Goal: Information Seeking & Learning: Learn about a topic

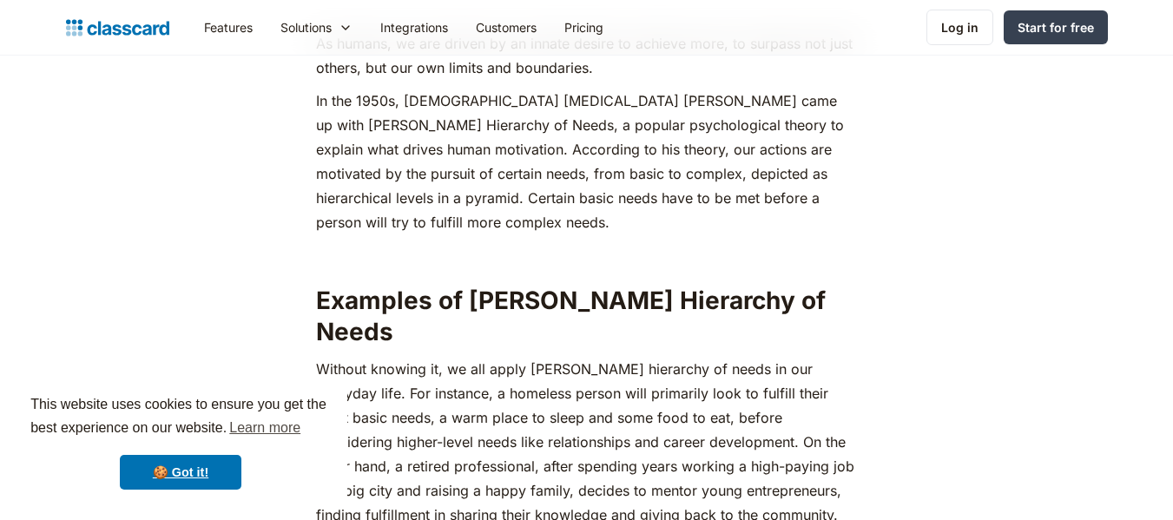
scroll to position [868, 0]
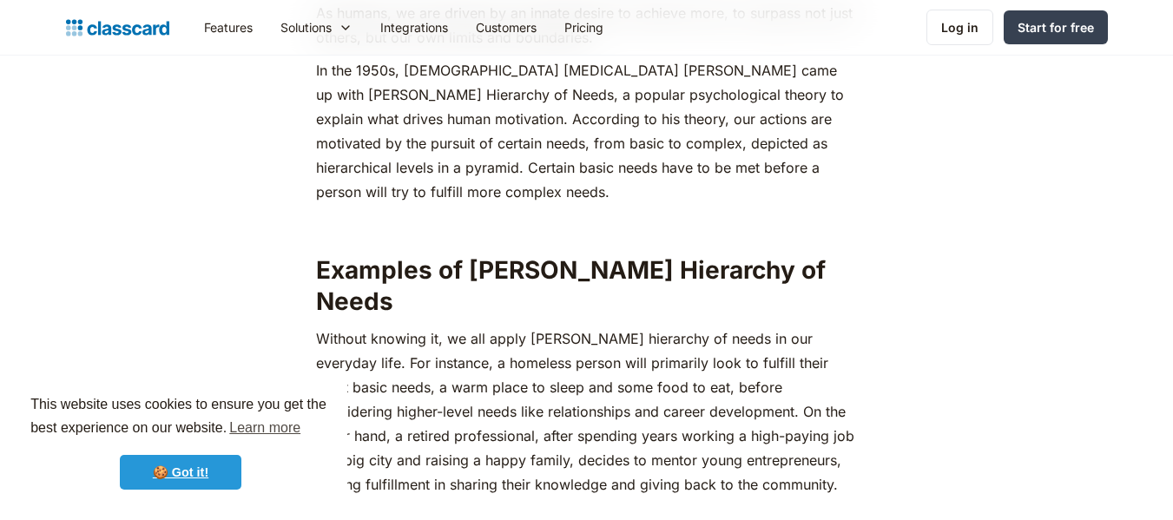
click at [168, 461] on link "🍪 Got it!" at bounding box center [181, 472] width 122 height 35
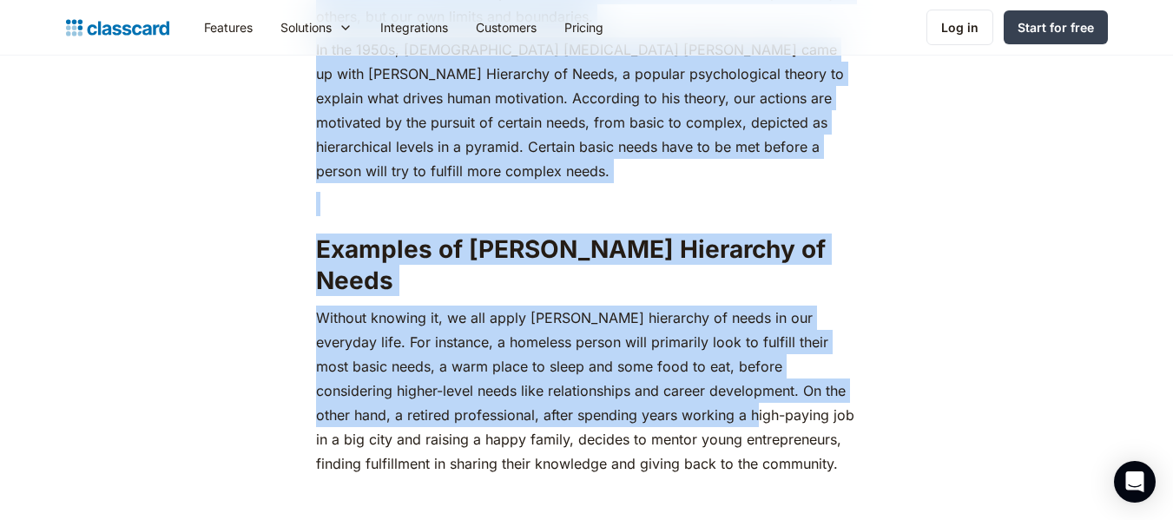
scroll to position [955, 0]
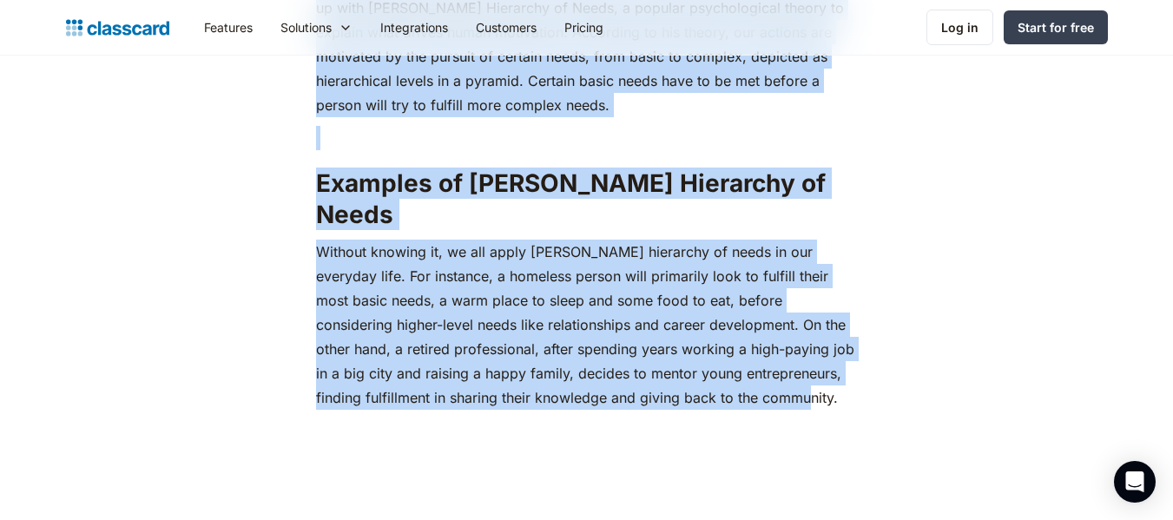
drag, startPoint x: 306, startPoint y: 184, endPoint x: 762, endPoint y: 357, distance: 487.5
copy div "Lo ipsumd, si ame consec ad el seddoe tempor in utlabor etdo, ma aliquae adm ve…"
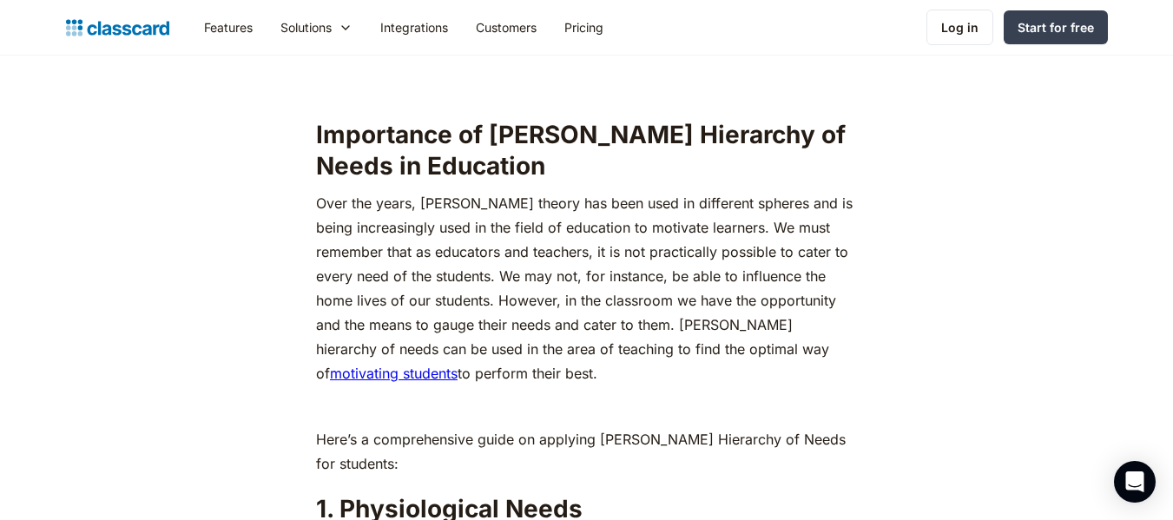
scroll to position [1650, 0]
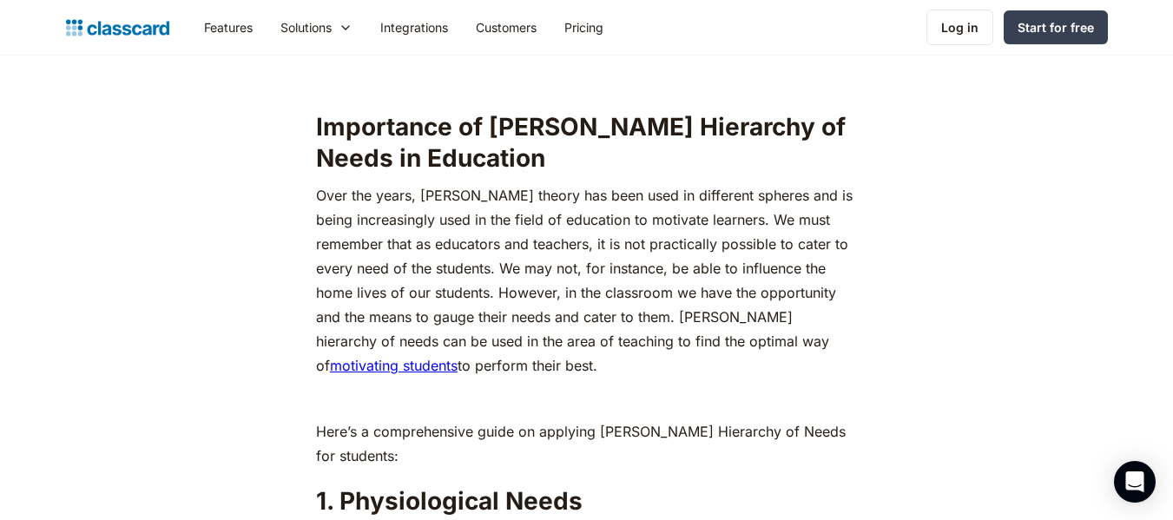
click at [489, 278] on p "Over the years, [PERSON_NAME] theory has been used in different spheres and is …" at bounding box center [586, 280] width 541 height 195
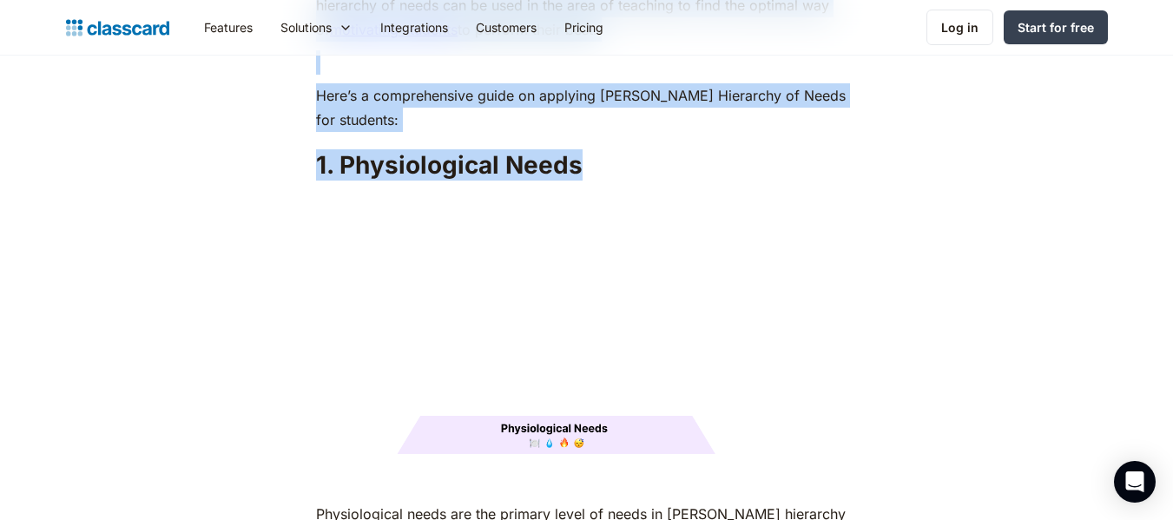
scroll to position [1997, 0]
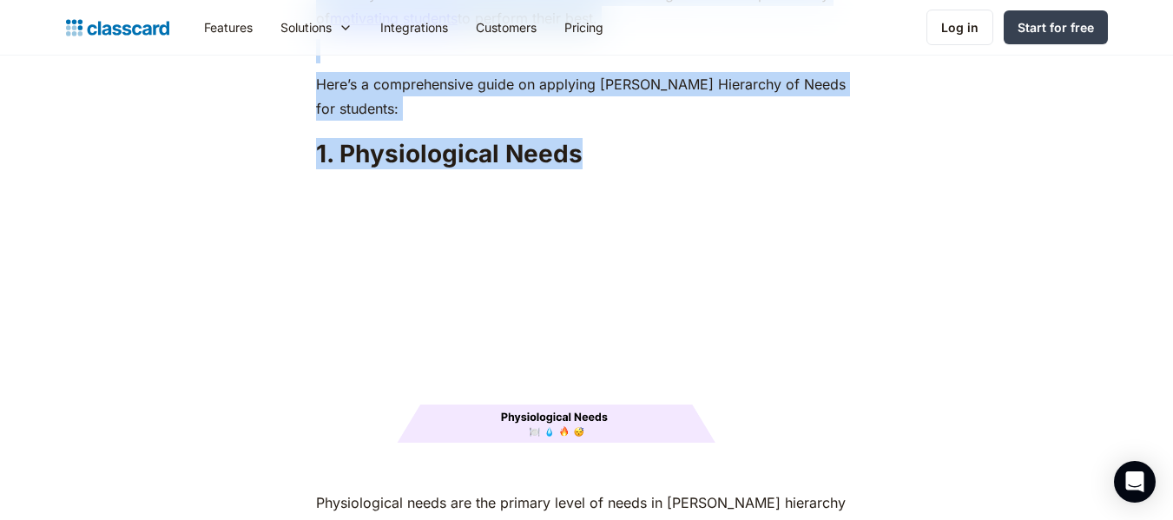
drag, startPoint x: 335, startPoint y: 96, endPoint x: 597, endPoint y: 121, distance: 262.6
copy div "Importance of [PERSON_NAME] Hierarchy of Needs in Education Over the years, [PE…"
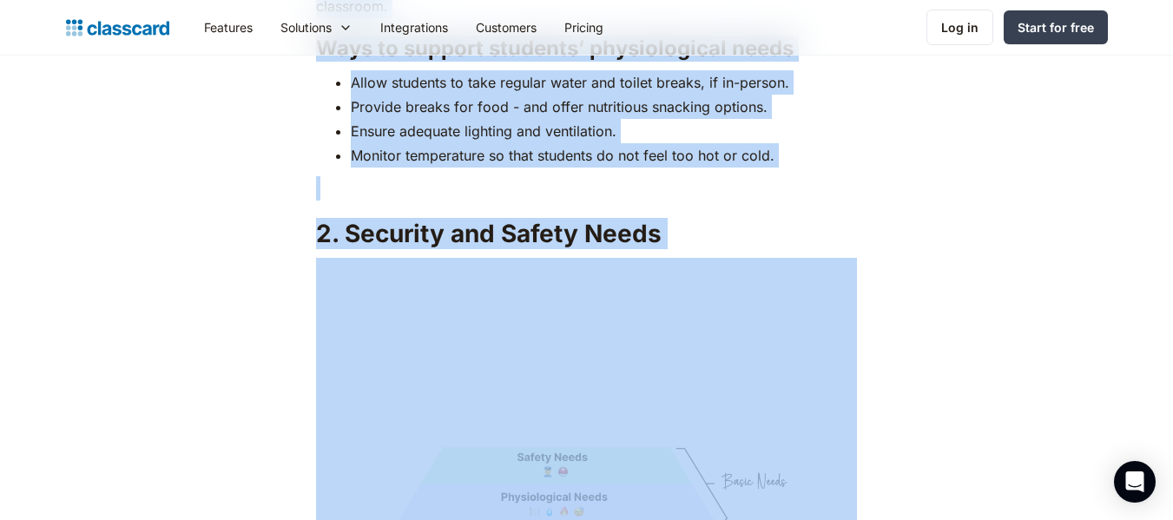
scroll to position [2779, 0]
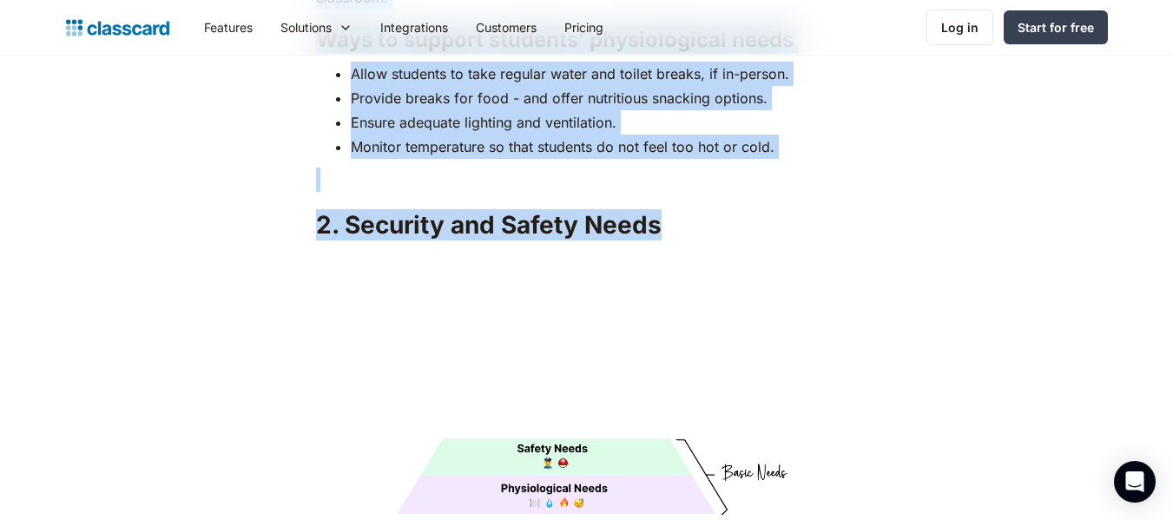
drag, startPoint x: 317, startPoint y: 208, endPoint x: 664, endPoint y: 177, distance: 348.7
copy div "Loremipsumdol sitam con adi elitsed doeiu te incid ut Labore'e doloremag ali en…"
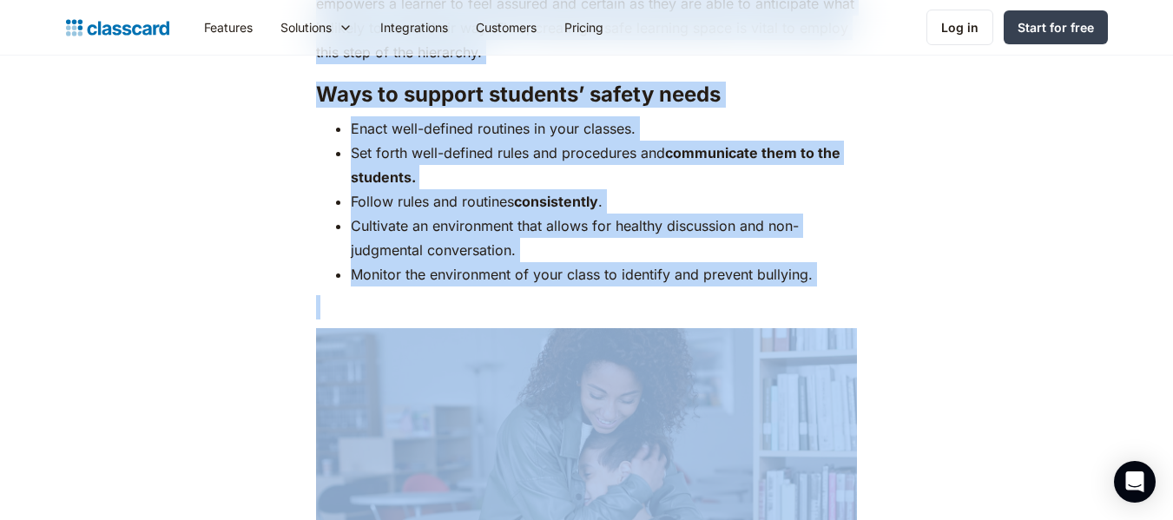
scroll to position [3560, 0]
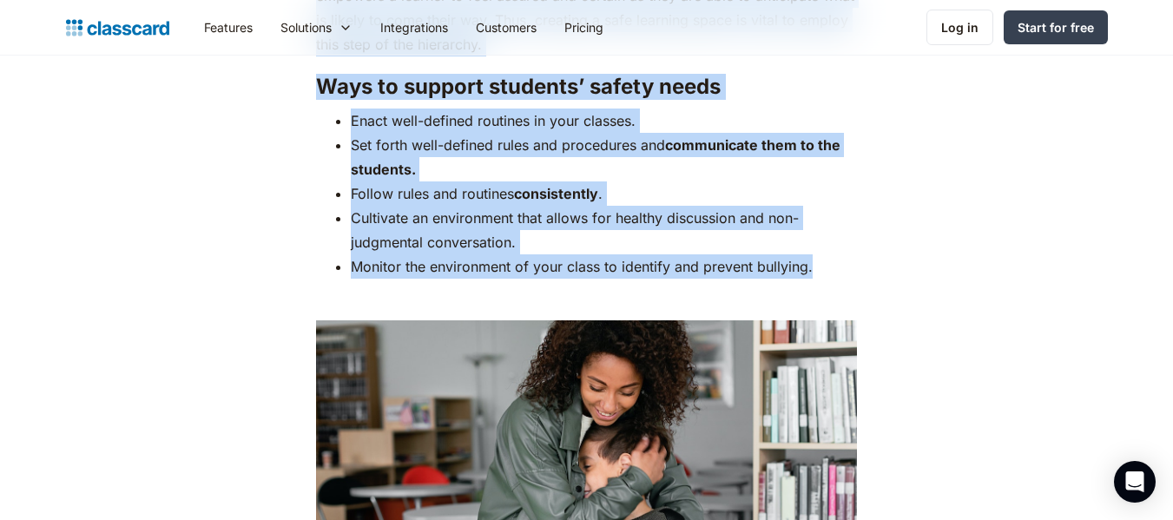
drag, startPoint x: 305, startPoint y: 112, endPoint x: 885, endPoint y: 235, distance: 593.0
copy div "Loremips dol sitame conse adip elit se doe temporinc. Utlabo etdolo magna, aliq…"
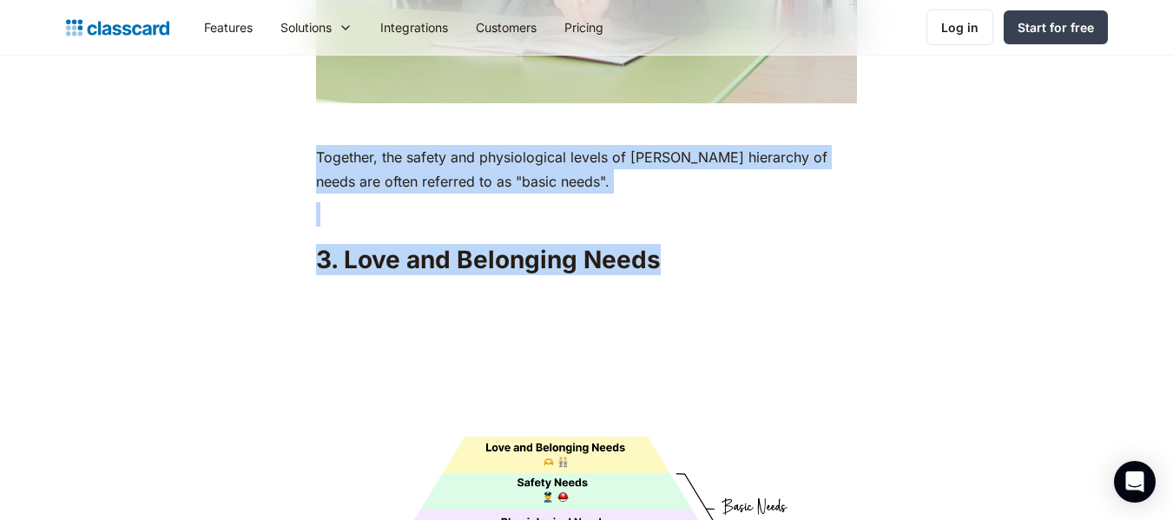
scroll to position [4168, 0]
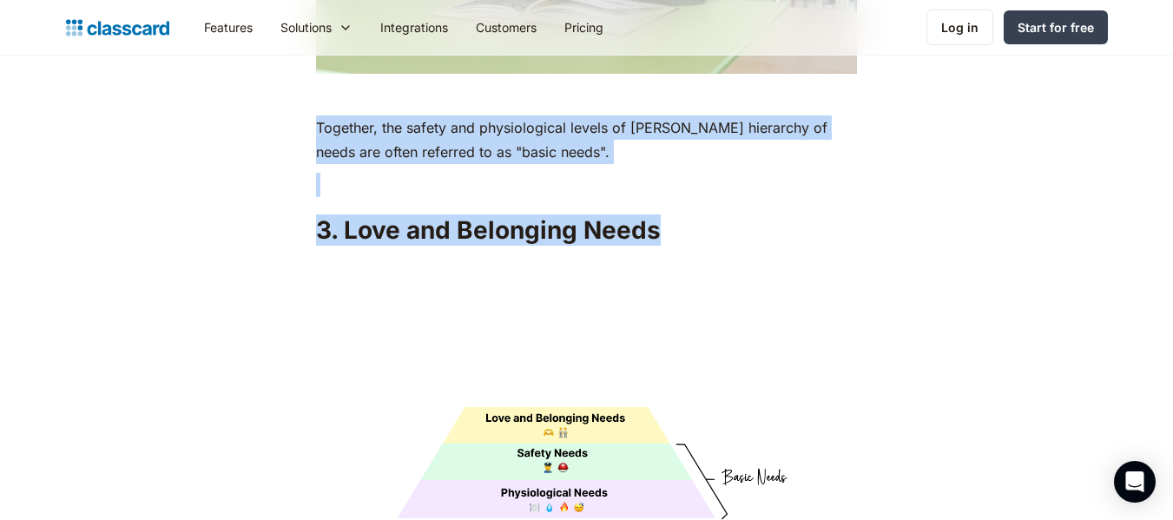
drag, startPoint x: 316, startPoint y: 261, endPoint x: 707, endPoint y: 188, distance: 397.5
copy div "Together, the safety and physiological levels of [PERSON_NAME] hierarchy of nee…"
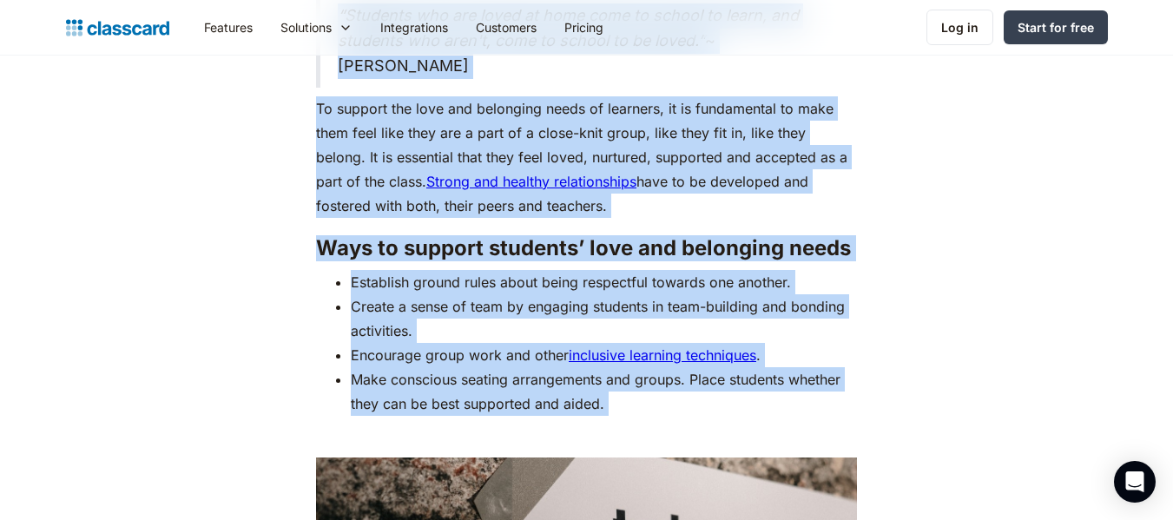
scroll to position [4950, 0]
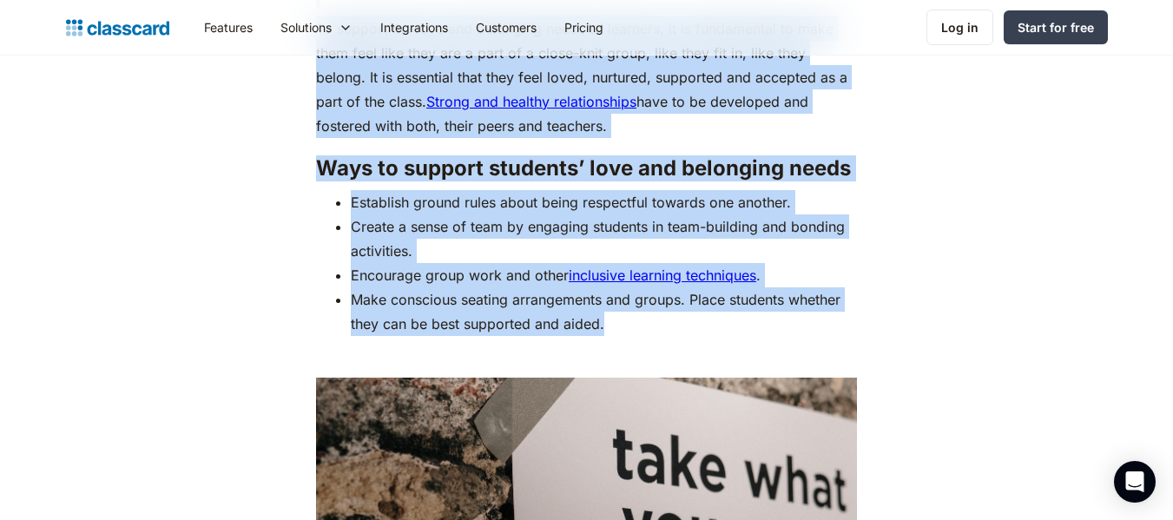
drag, startPoint x: 310, startPoint y: 195, endPoint x: 708, endPoint y: 291, distance: 409.2
copy div "Lo ips dolor sitam co Adipis’e seddoeius te incid utl etdo mag aliquaenimadm. V…"
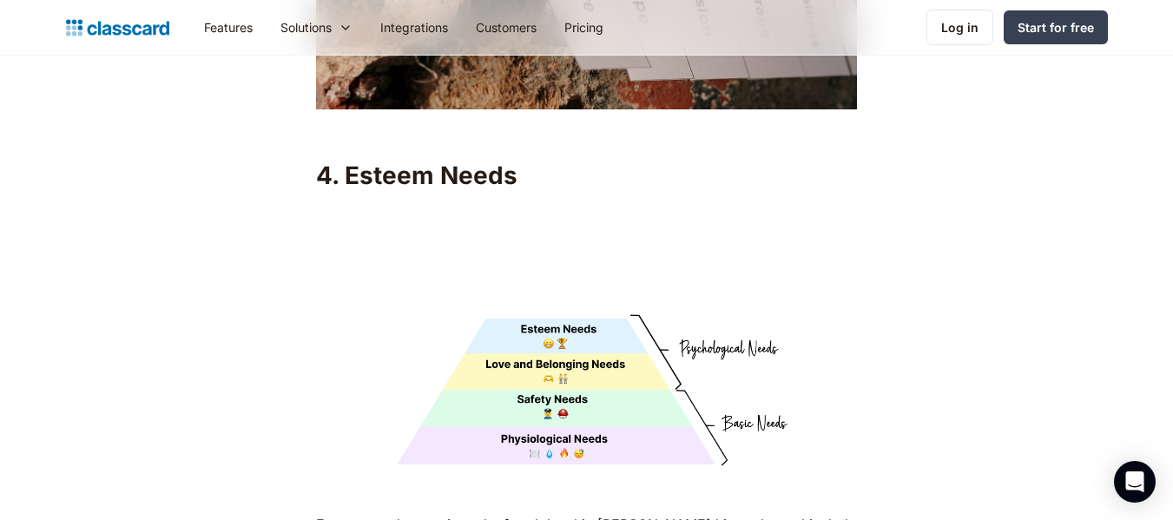
scroll to position [5644, 0]
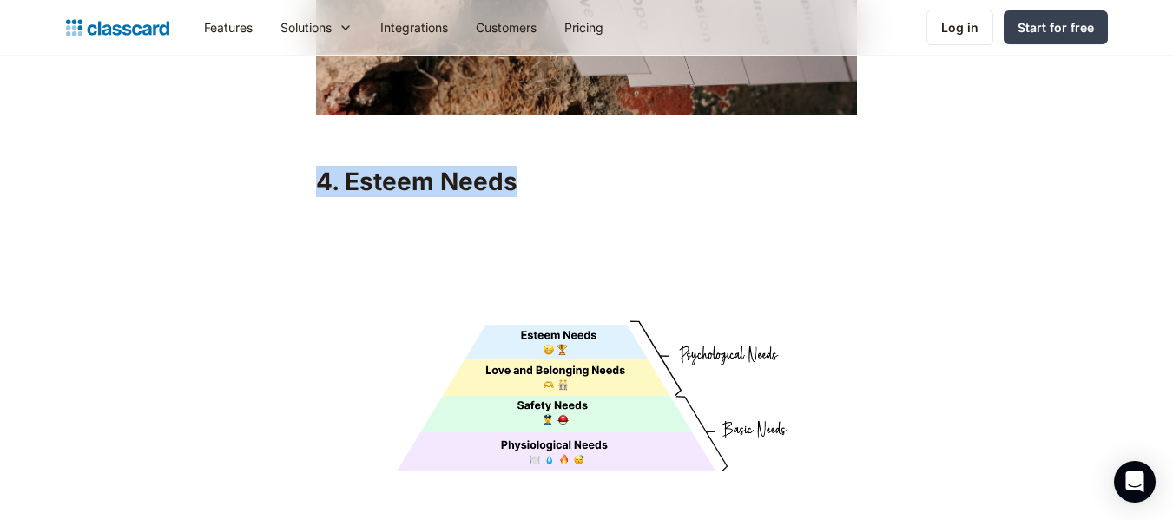
drag, startPoint x: 318, startPoint y: 145, endPoint x: 533, endPoint y: 159, distance: 215.8
click at [533, 166] on h2 "4. Esteem Needs" at bounding box center [586, 181] width 541 height 31
copy h2 "4. Esteem Needs"
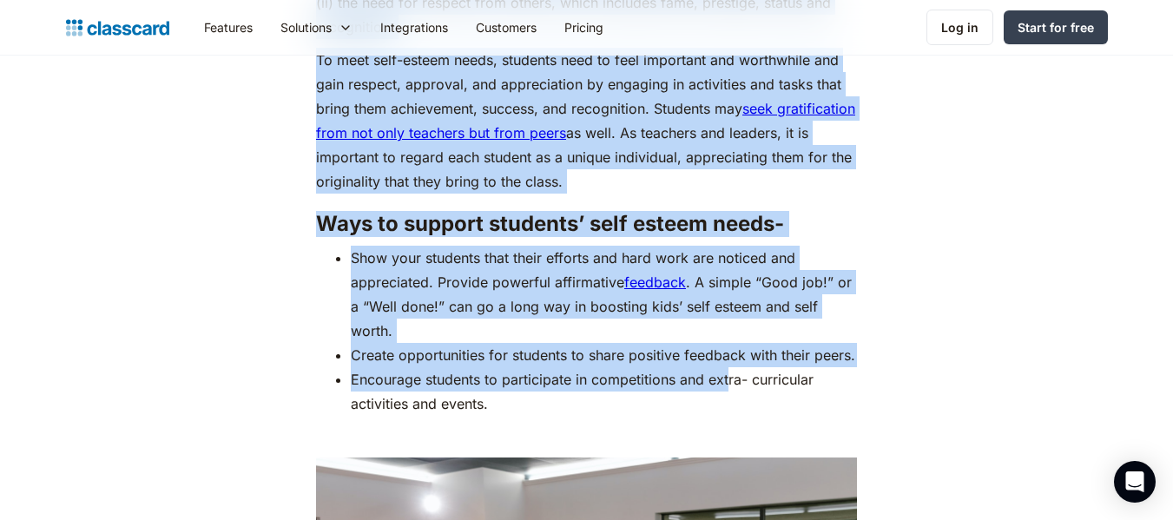
scroll to position [6339, 0]
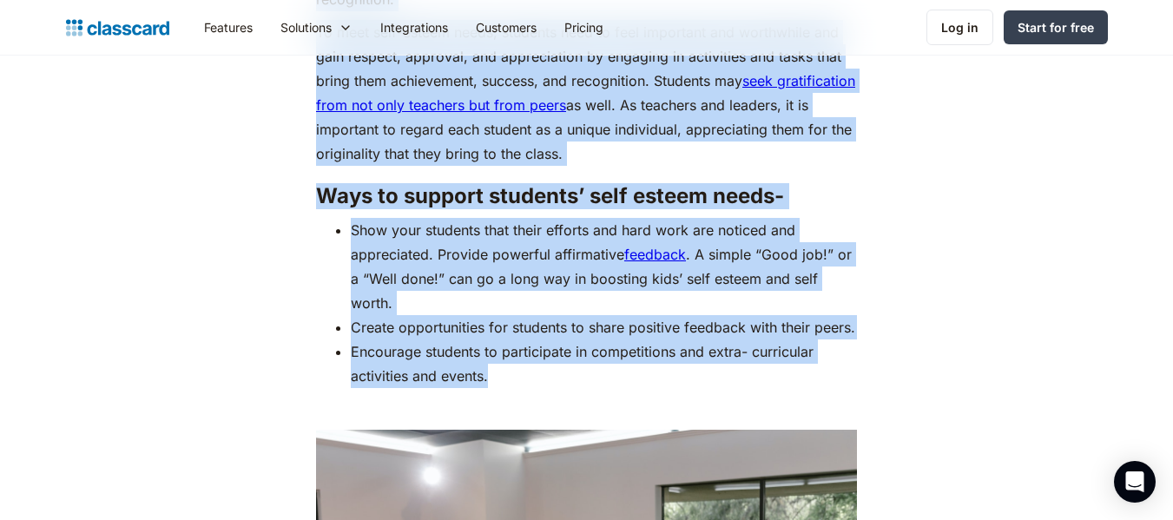
drag, startPoint x: 343, startPoint y: 156, endPoint x: 675, endPoint y: 371, distance: 395.0
copy div "Loremi dolor sitametcon adi elitse doeiu te Incidi’u laboreetd mag aliquae admi…"
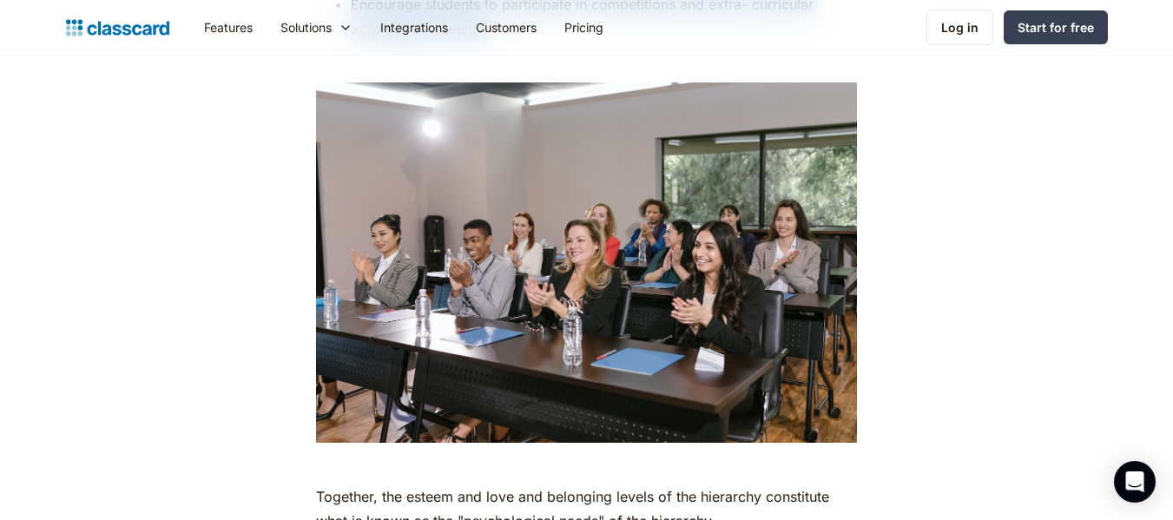
scroll to position [6947, 0]
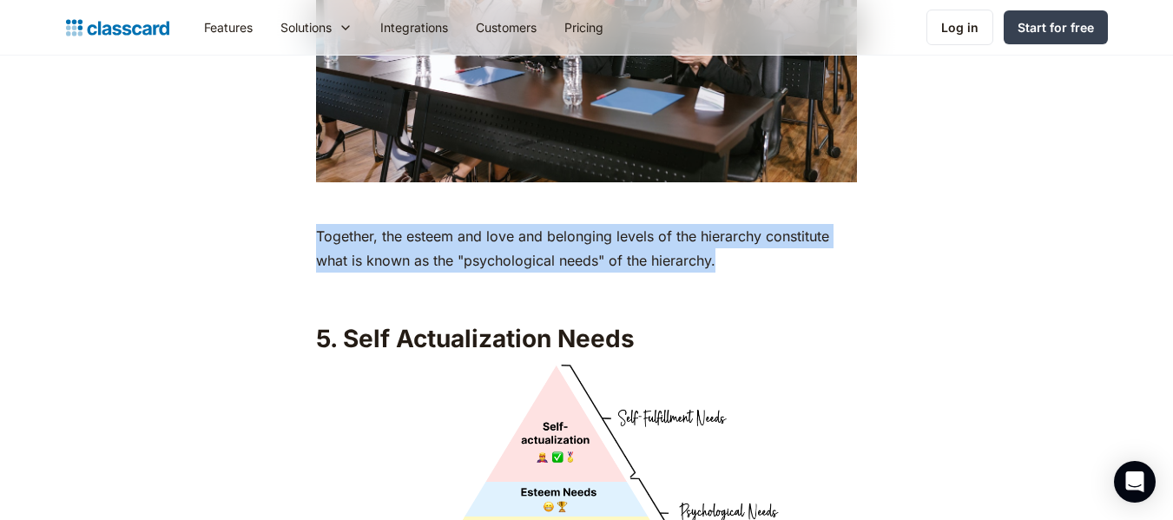
drag, startPoint x: 317, startPoint y: 226, endPoint x: 777, endPoint y: 257, distance: 461.3
click at [777, 257] on p "Together, the esteem and love and belonging levels of the hierarchy constitute …" at bounding box center [586, 248] width 541 height 49
copy p "Together, the esteem and love and belonging levels of the hierarchy constitute …"
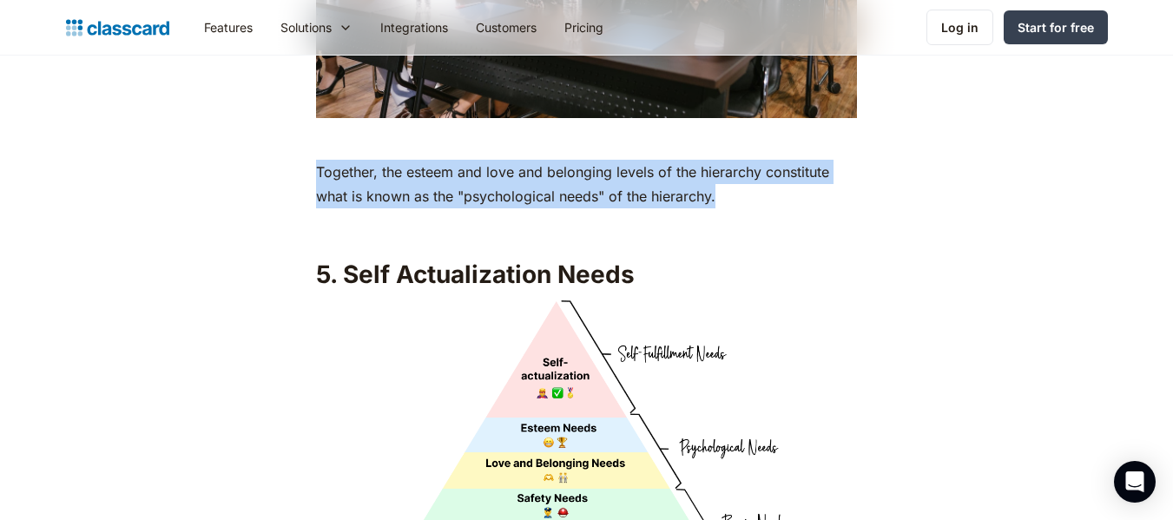
scroll to position [7120, 0]
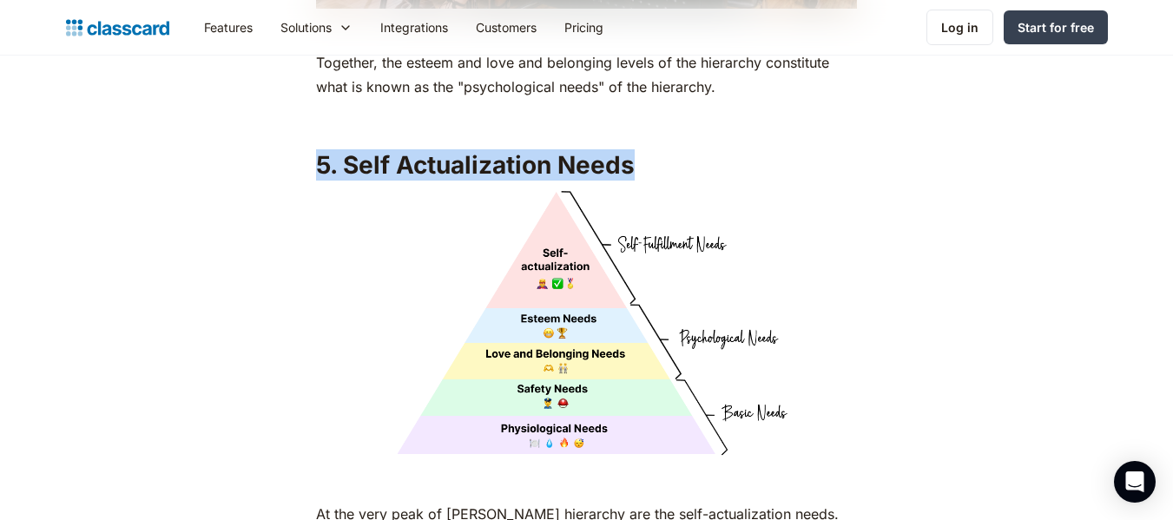
drag, startPoint x: 655, startPoint y: 155, endPoint x: 270, endPoint y: 159, distance: 384.7
copy h2 "5. Self Actualization Needs"
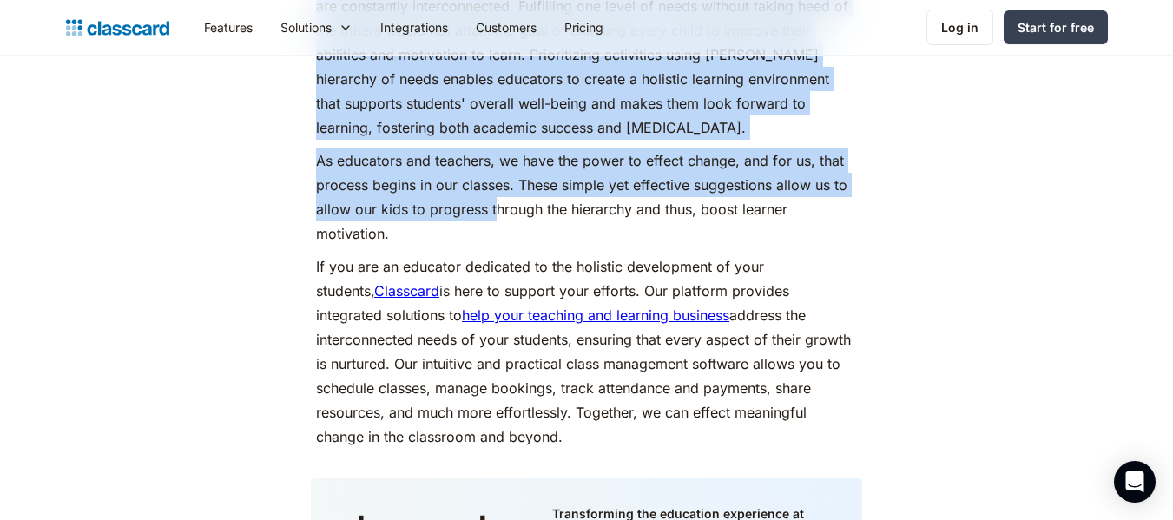
scroll to position [8249, 0]
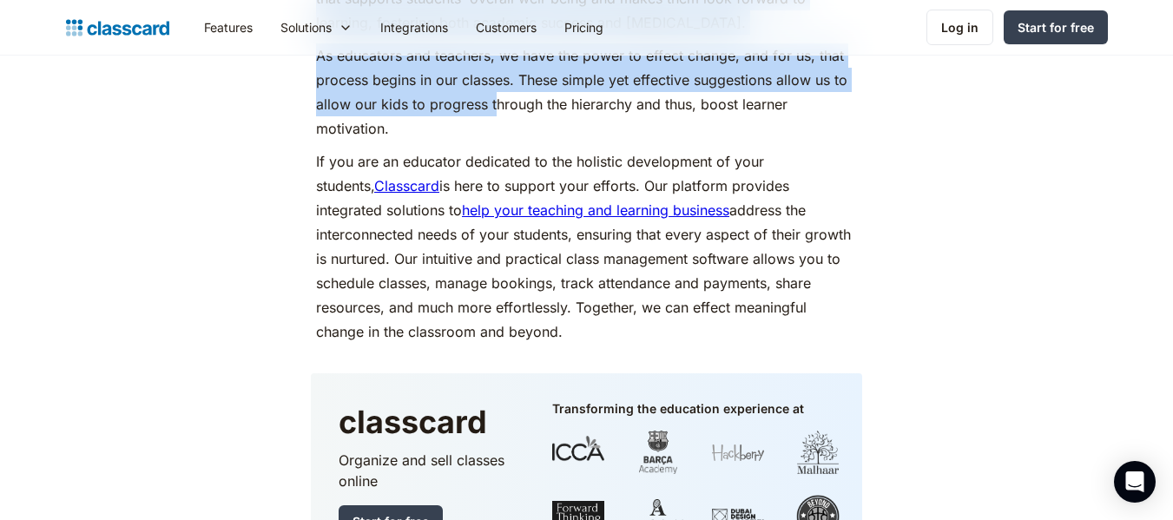
drag, startPoint x: 309, startPoint y: 157, endPoint x: 529, endPoint y: 322, distance: 274.7
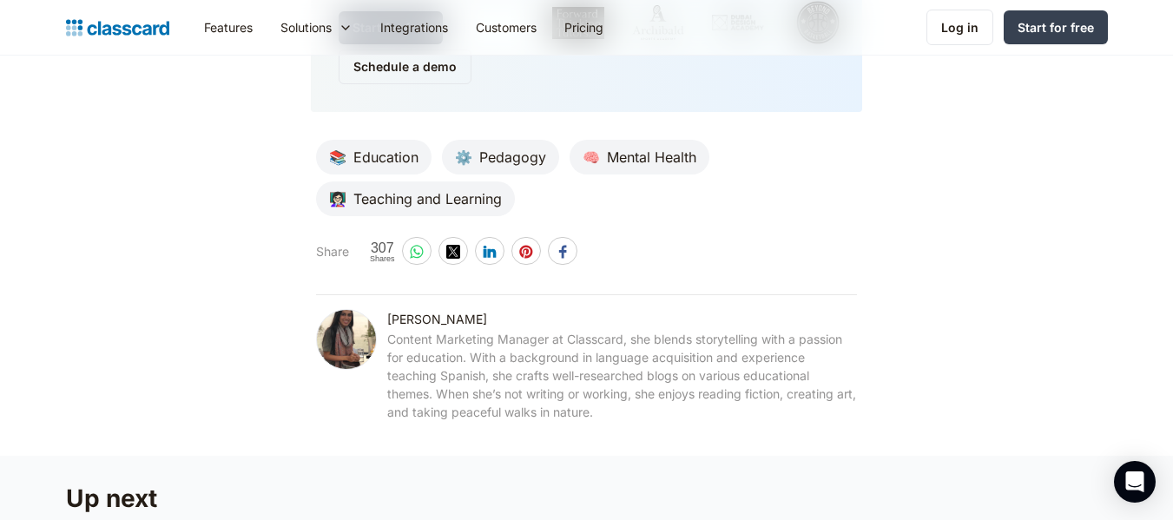
scroll to position [8770, 0]
